Goal: Communication & Community: Ask a question

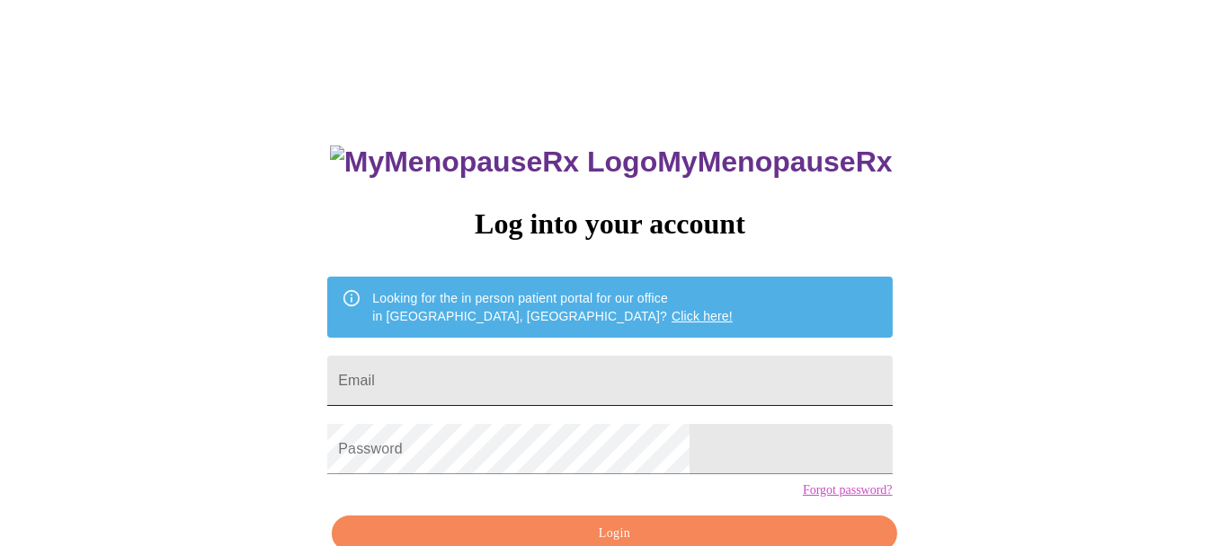
type input "[EMAIL_ADDRESS][DOMAIN_NAME]"
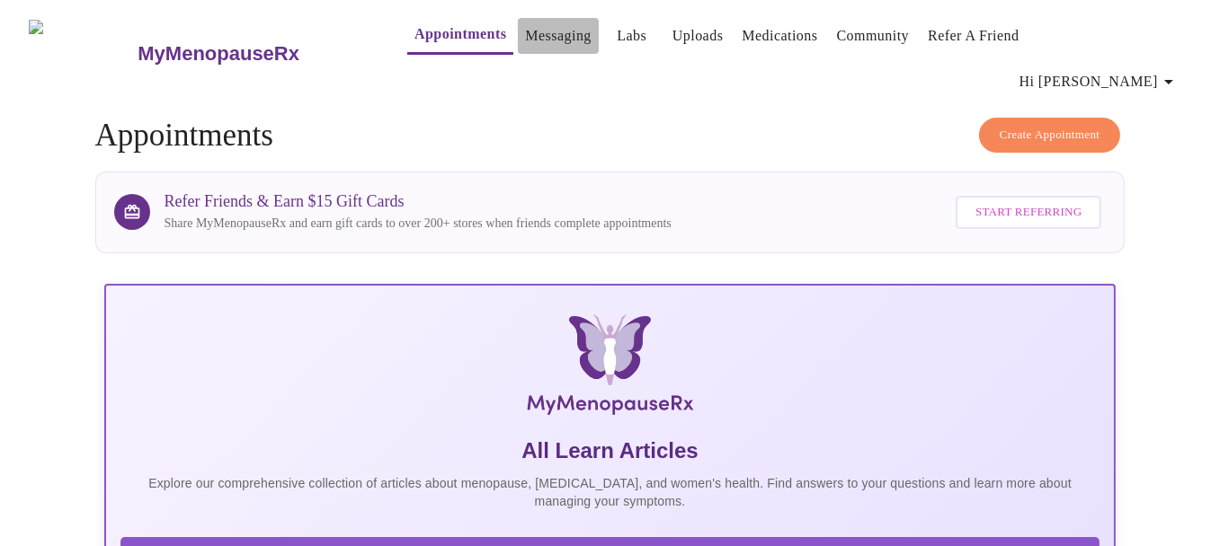
click at [532, 40] on link "Messaging" at bounding box center [558, 35] width 66 height 25
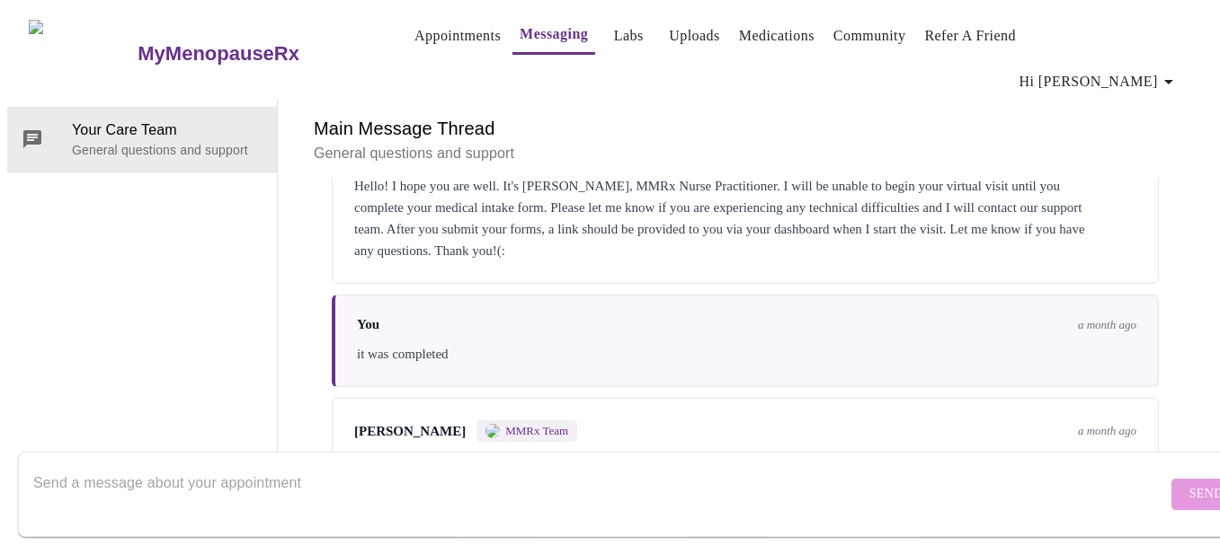
scroll to position [498, 0]
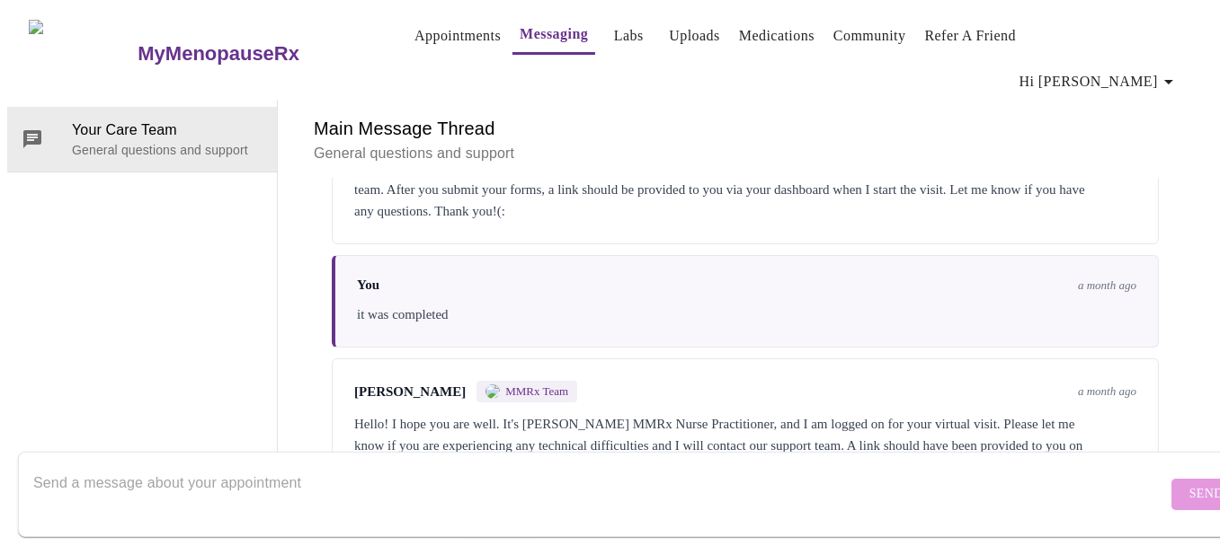
click at [422, 385] on span "[PERSON_NAME]" at bounding box center [409, 392] width 111 height 15
click at [27, 454] on form "Send" at bounding box center [636, 494] width 1236 height 85
click at [46, 466] on textarea "Send a message about your appointment" at bounding box center [599, 495] width 1133 height 58
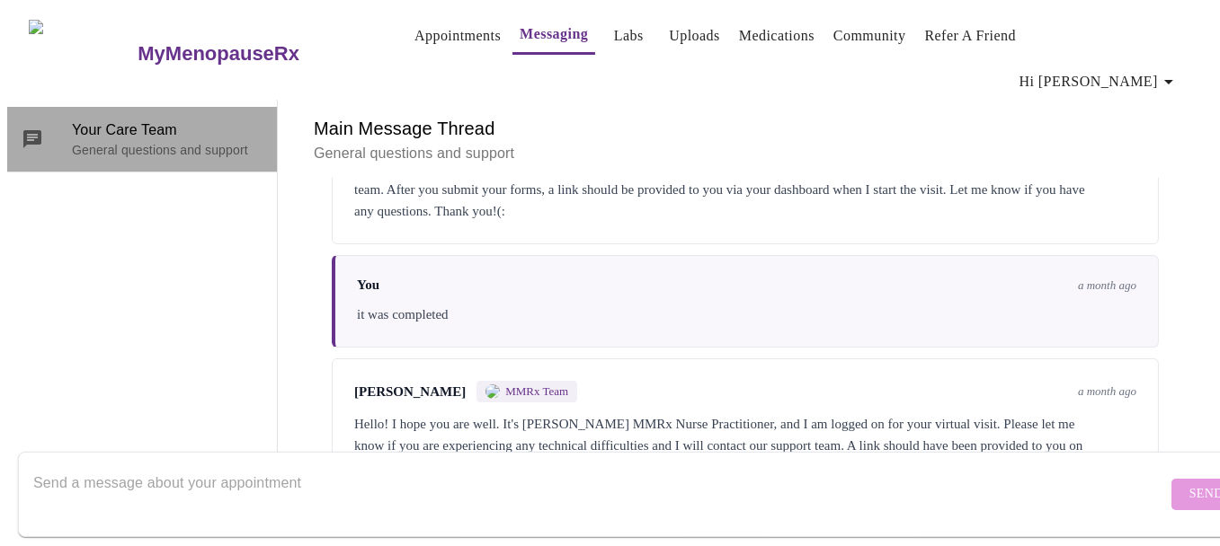
click at [164, 120] on span "Your Care Team" at bounding box center [167, 131] width 191 height 22
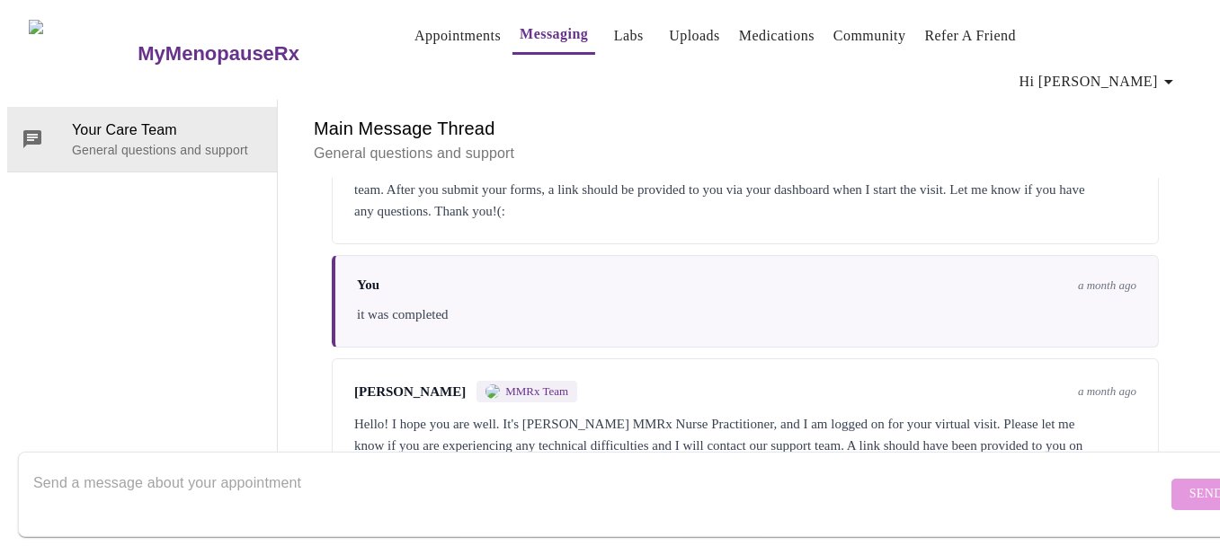
click at [53, 466] on textarea "Send a message about your appointment" at bounding box center [599, 495] width 1133 height 58
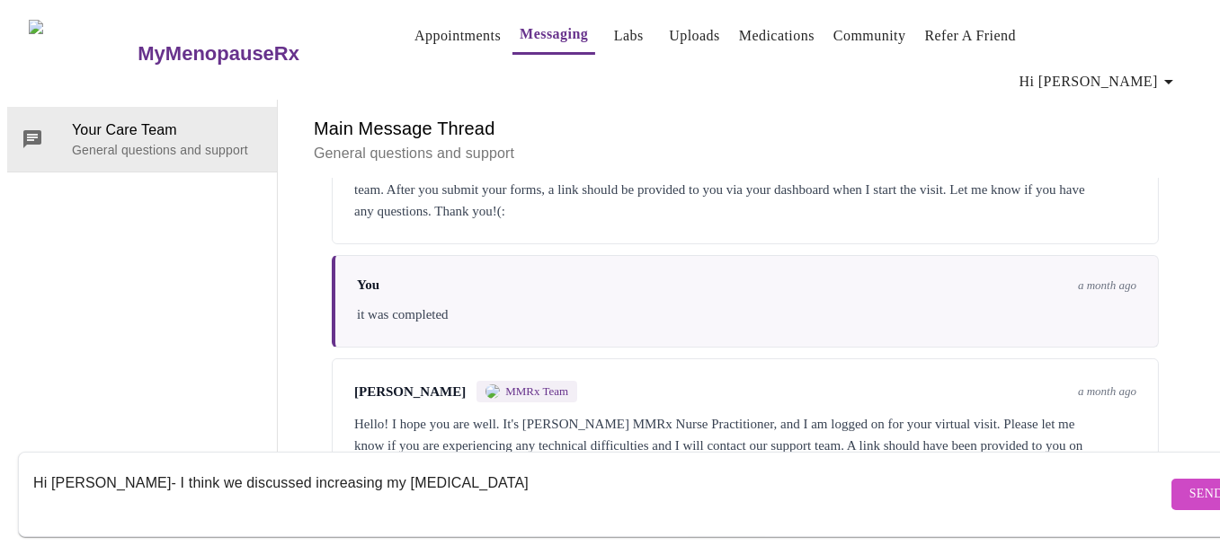
click at [402, 470] on textarea "Hi [PERSON_NAME]- I think we discussed increasing my [MEDICAL_DATA]" at bounding box center [599, 495] width 1133 height 58
type textarea "Hi [PERSON_NAME]- I think we discussed increasing my [MEDICAL_DATA]. I don't ha…"
click at [1189, 484] on span "Send" at bounding box center [1206, 495] width 34 height 22
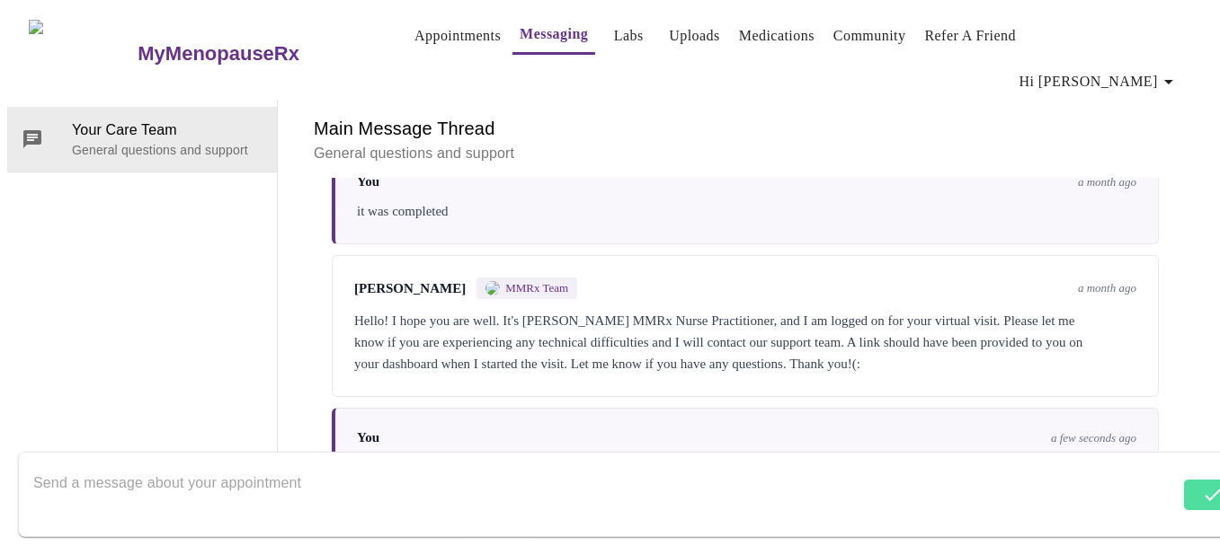
scroll to position [0, 0]
click at [757, 35] on link "Medications" at bounding box center [776, 35] width 75 height 25
